Goal: Navigation & Orientation: Find specific page/section

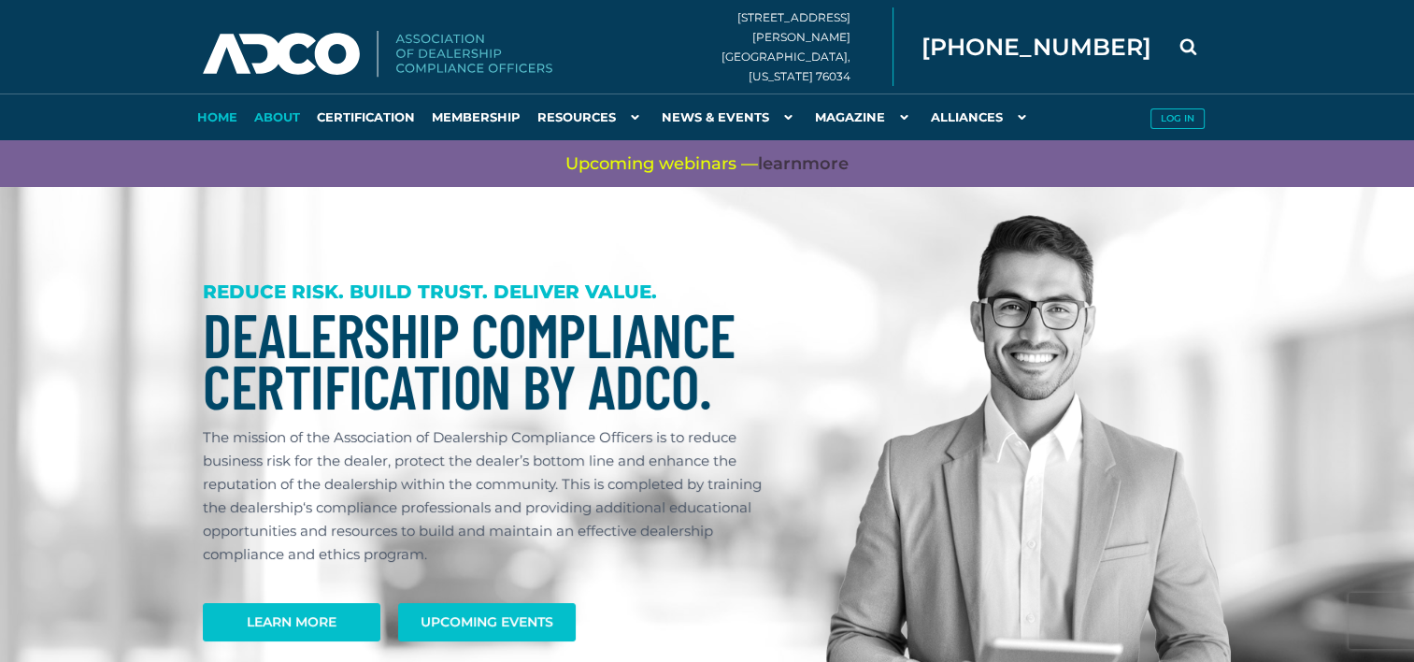
click at [262, 97] on link "About" at bounding box center [277, 116] width 63 height 47
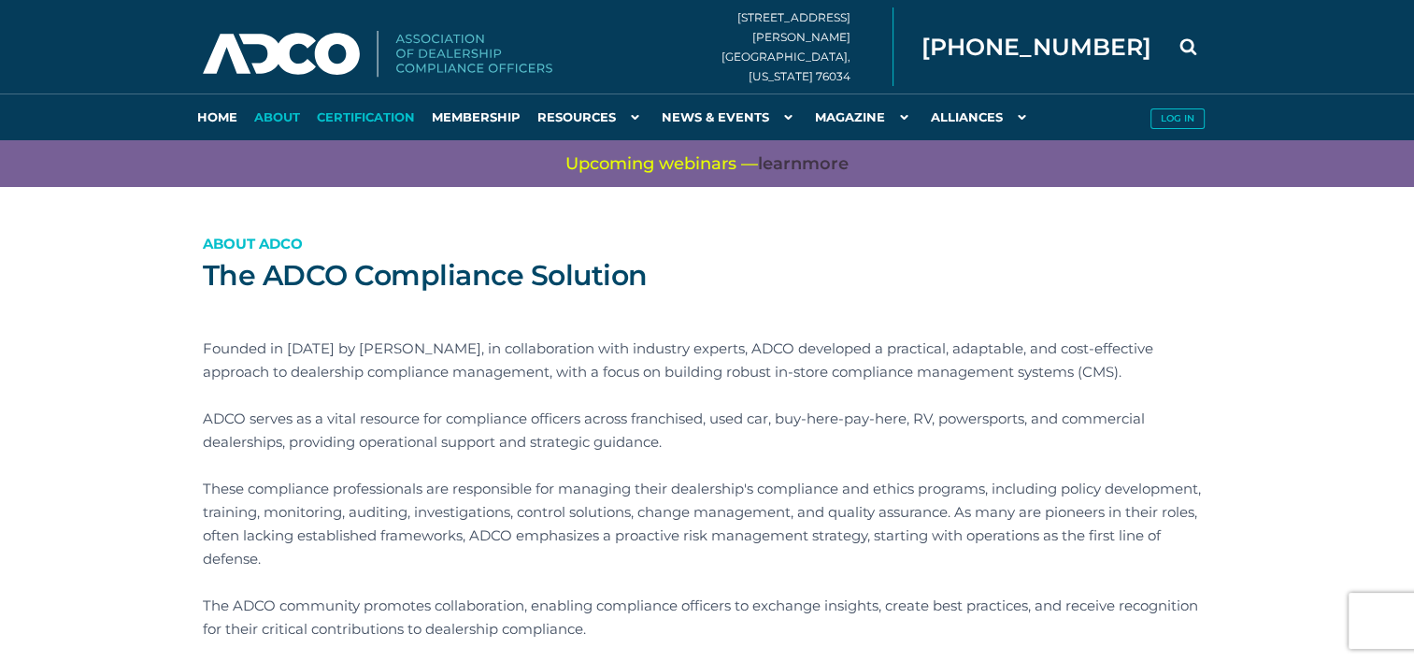
click at [365, 111] on link "Certification" at bounding box center [365, 116] width 115 height 47
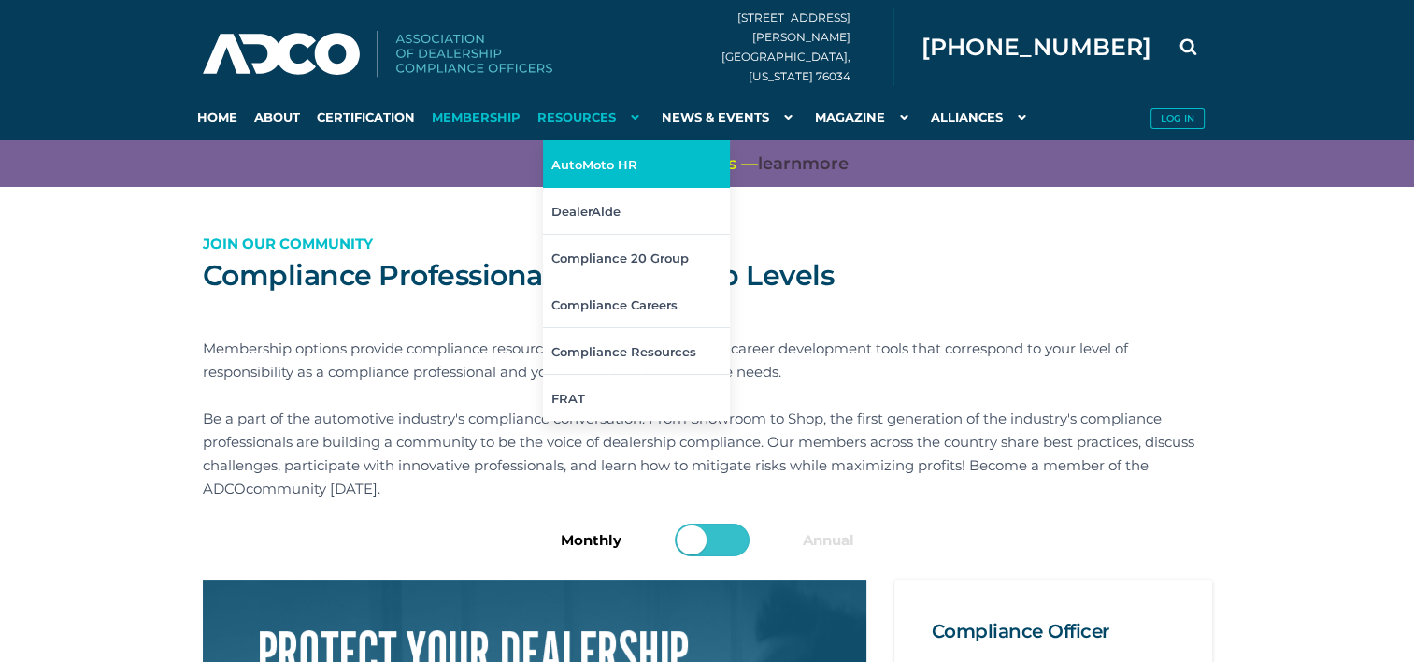
click at [616, 160] on link "AutoMoto HR" at bounding box center [636, 163] width 187 height 47
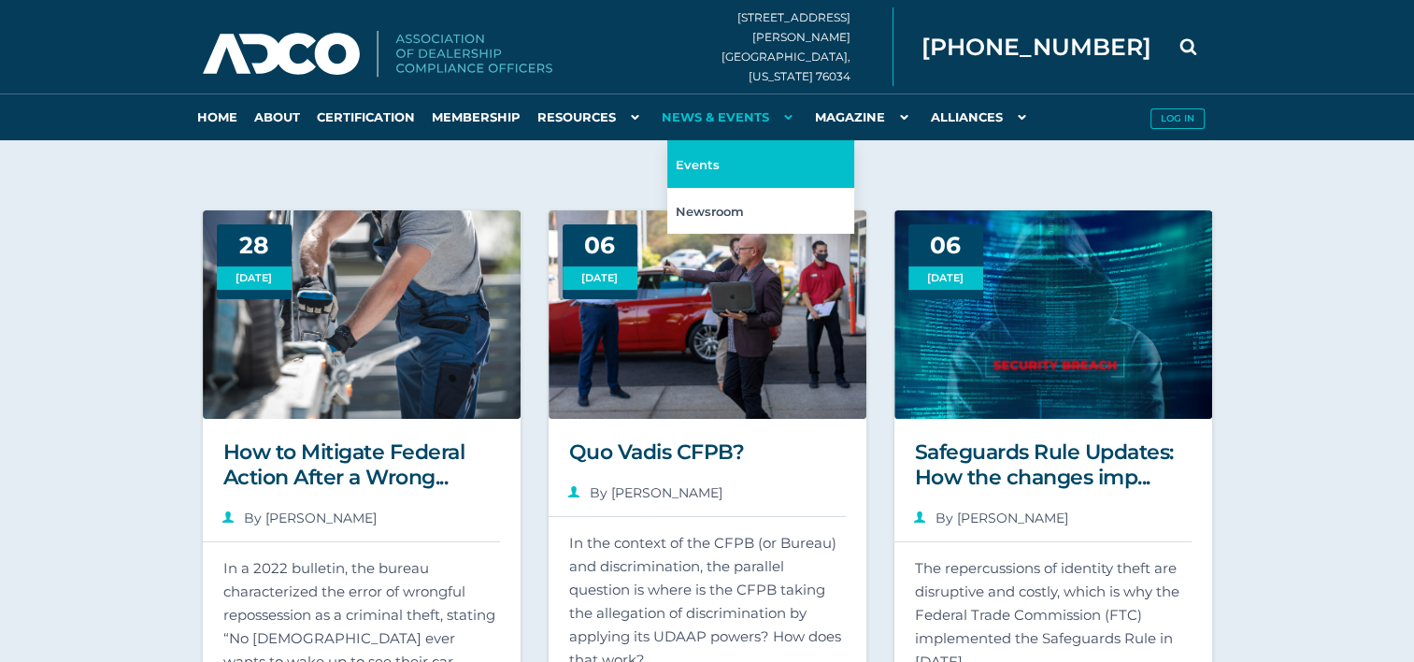
click at [699, 175] on link "Events" at bounding box center [760, 163] width 187 height 47
